Goal: Contribute content: Add original content to the website for others to see

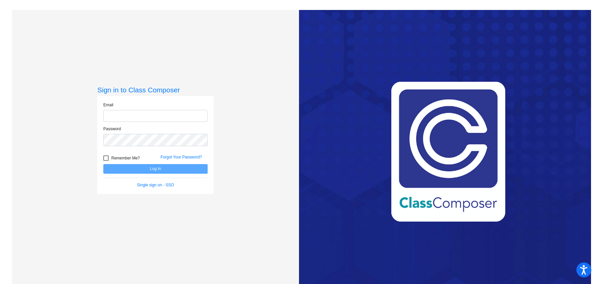
type input "[EMAIL_ADDRESS][DOMAIN_NAME]"
click at [157, 170] on button "Log In" at bounding box center [155, 169] width 104 height 10
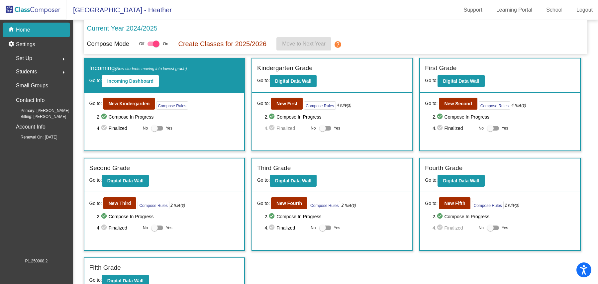
click at [145, 15] on mat-toolbar "[GEOGRAPHIC_DATA] - Heather Support Learning Portal School Logout" at bounding box center [299, 10] width 598 height 20
click at [49, 72] on div "Students arrow_right" at bounding box center [38, 71] width 63 height 13
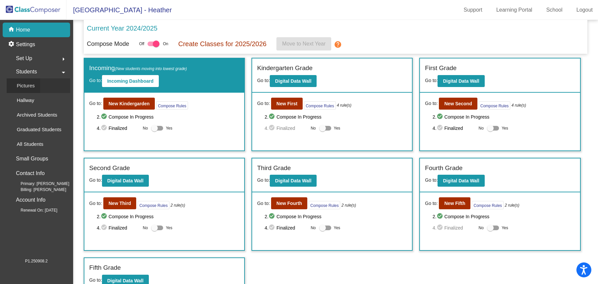
click at [29, 89] on p "Pictures" at bounding box center [26, 86] width 18 height 8
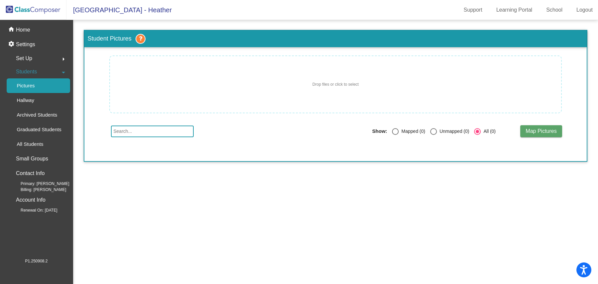
click at [30, 72] on span "Students" at bounding box center [26, 71] width 21 height 9
